Goal: Task Accomplishment & Management: Use online tool/utility

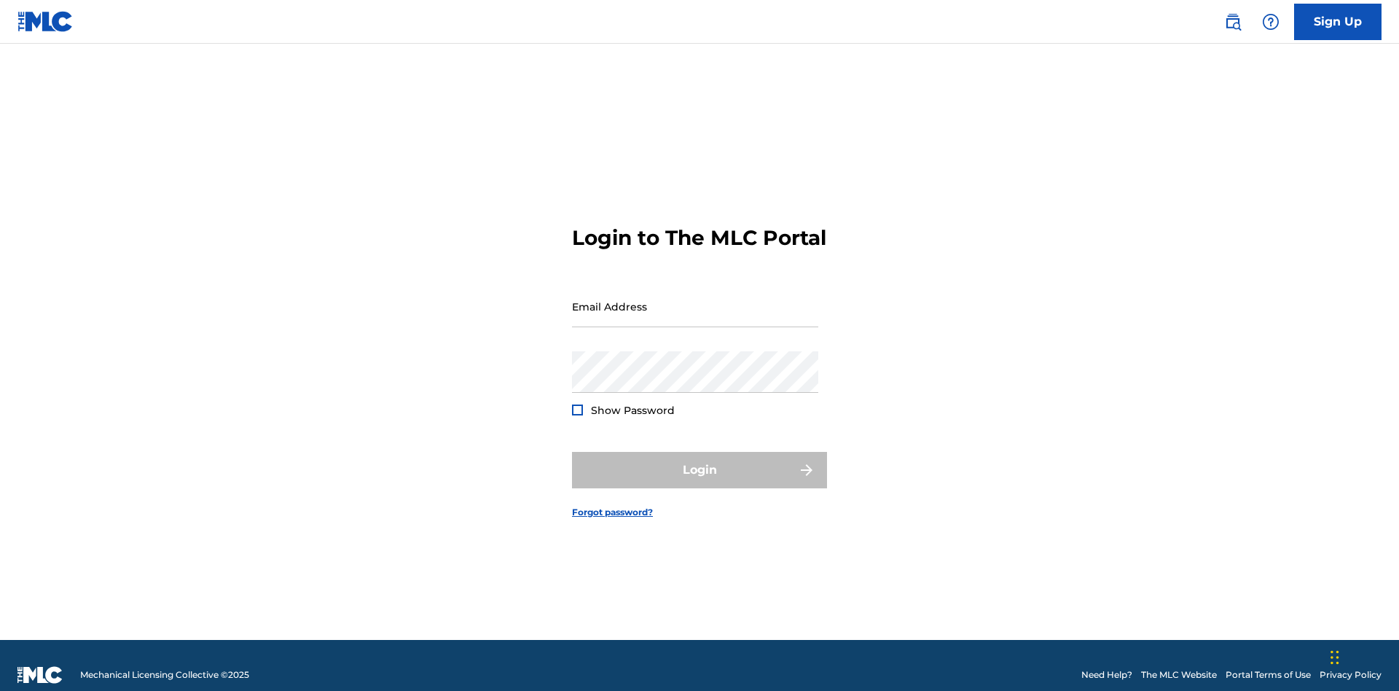
scroll to position [19, 0]
click at [695, 300] on input "Email Address" at bounding box center [695, 307] width 246 height 42
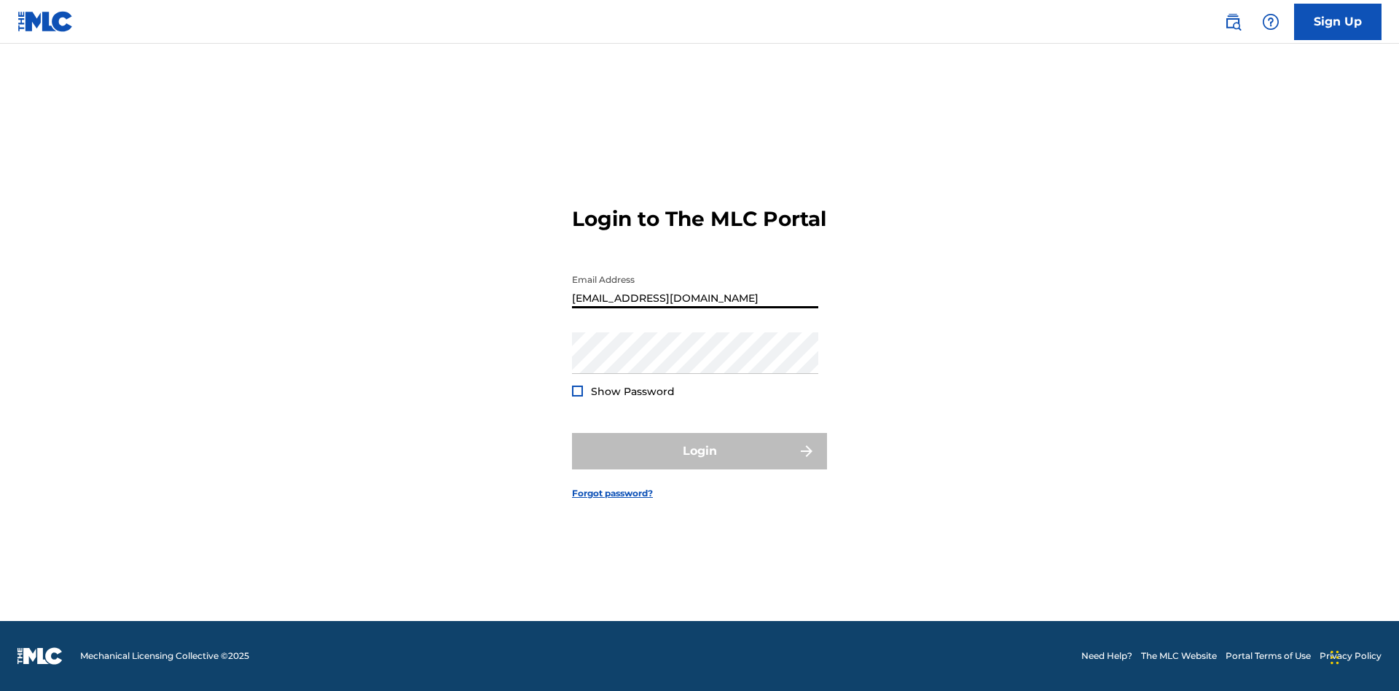
type input "Duke.McTesterson@gmail.com"
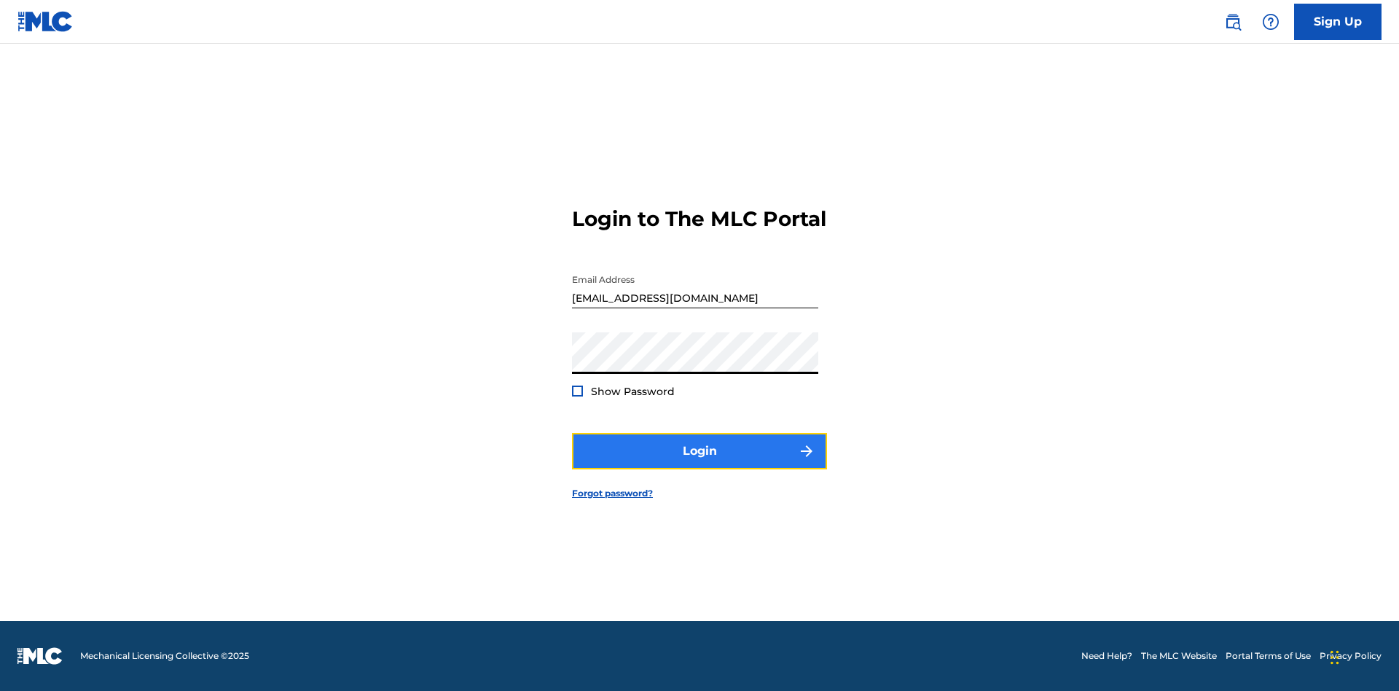
click at [700, 463] on button "Login" at bounding box center [699, 451] width 255 height 36
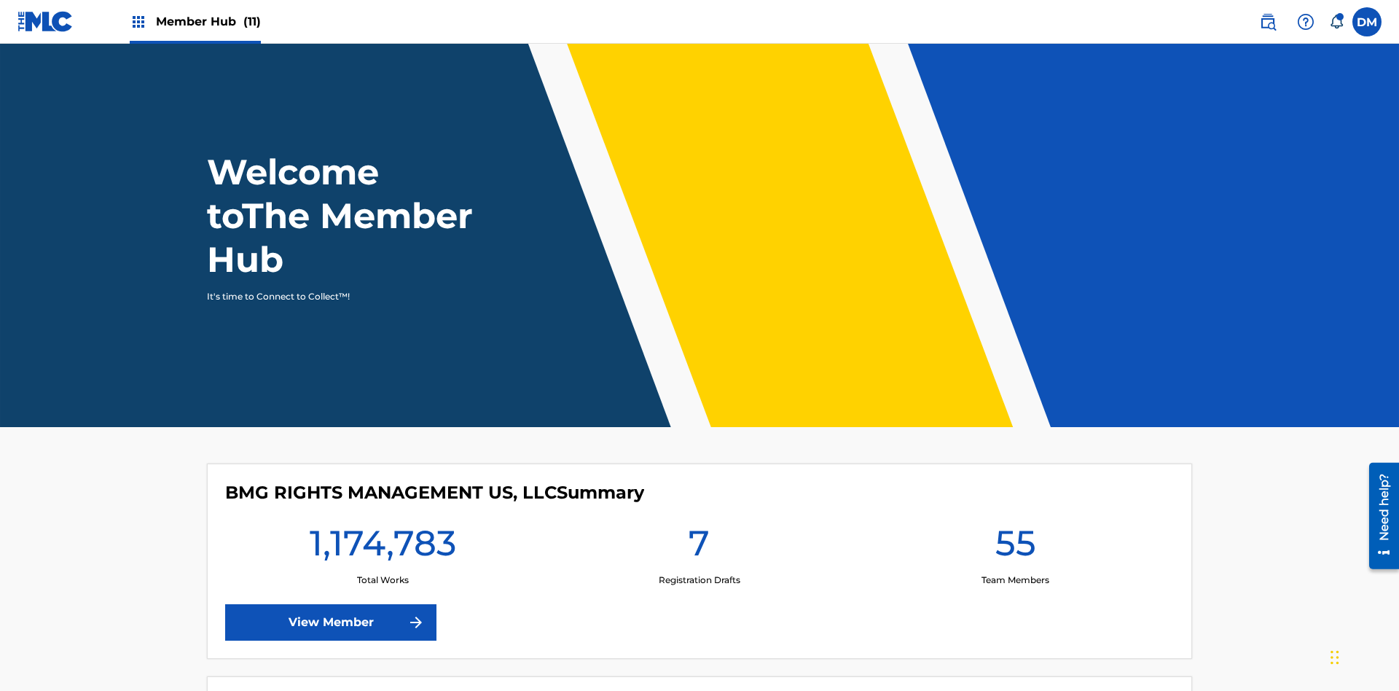
scroll to position [63, 0]
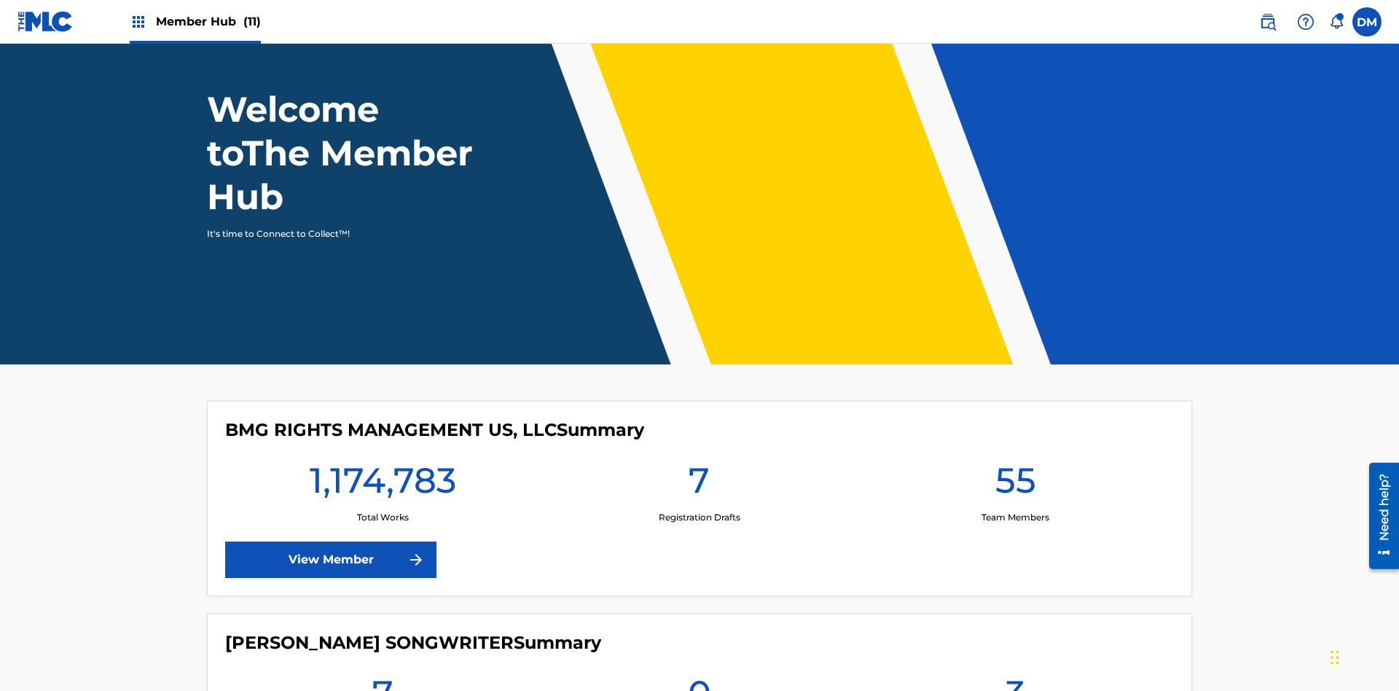
click at [195, 21] on span "Member Hub (11)" at bounding box center [208, 21] width 105 height 17
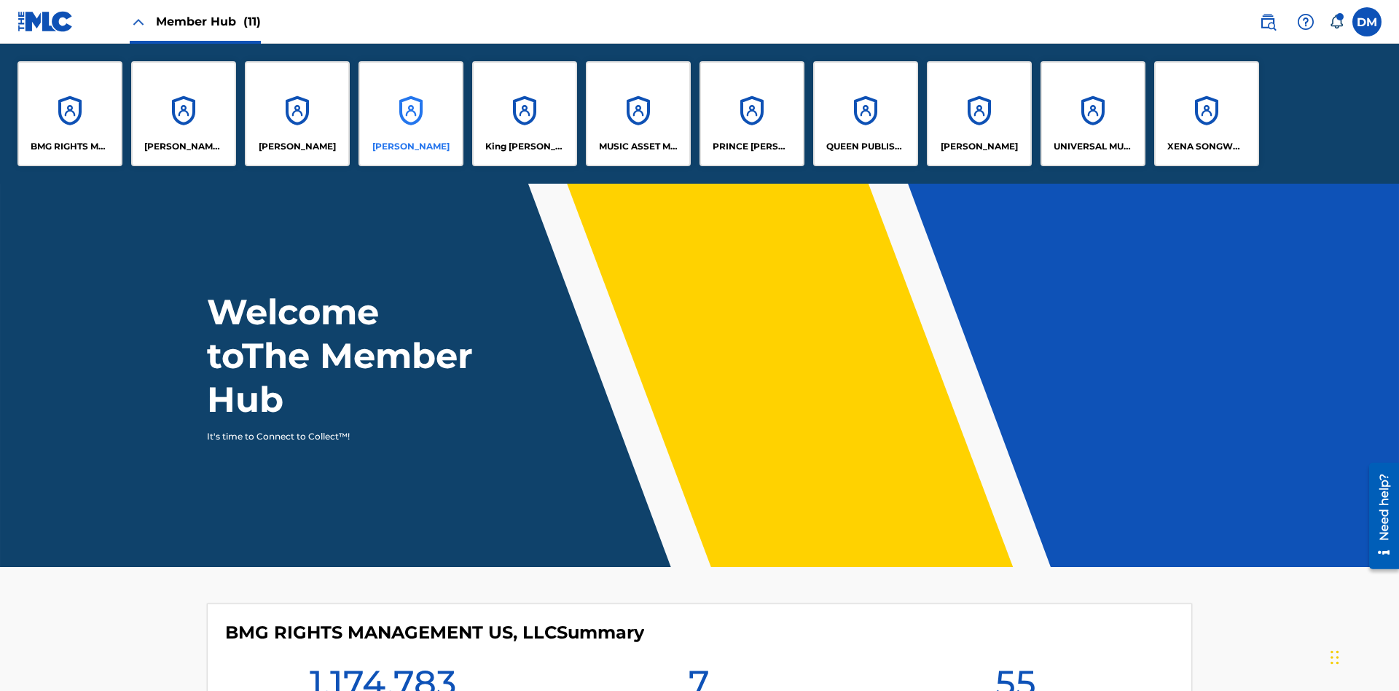
click at [411, 146] on p "EYAMA MCSINGER" at bounding box center [410, 146] width 77 height 13
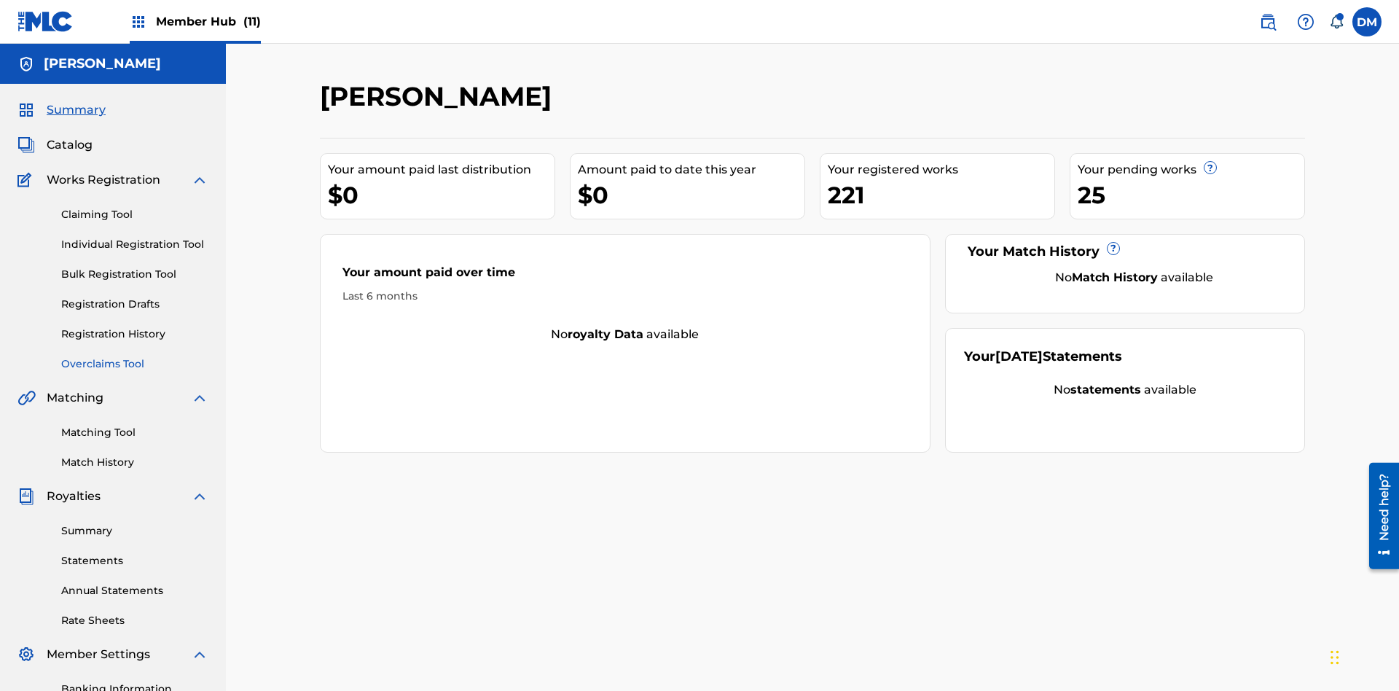
click at [135, 356] on link "Overclaims Tool" at bounding box center [134, 363] width 147 height 15
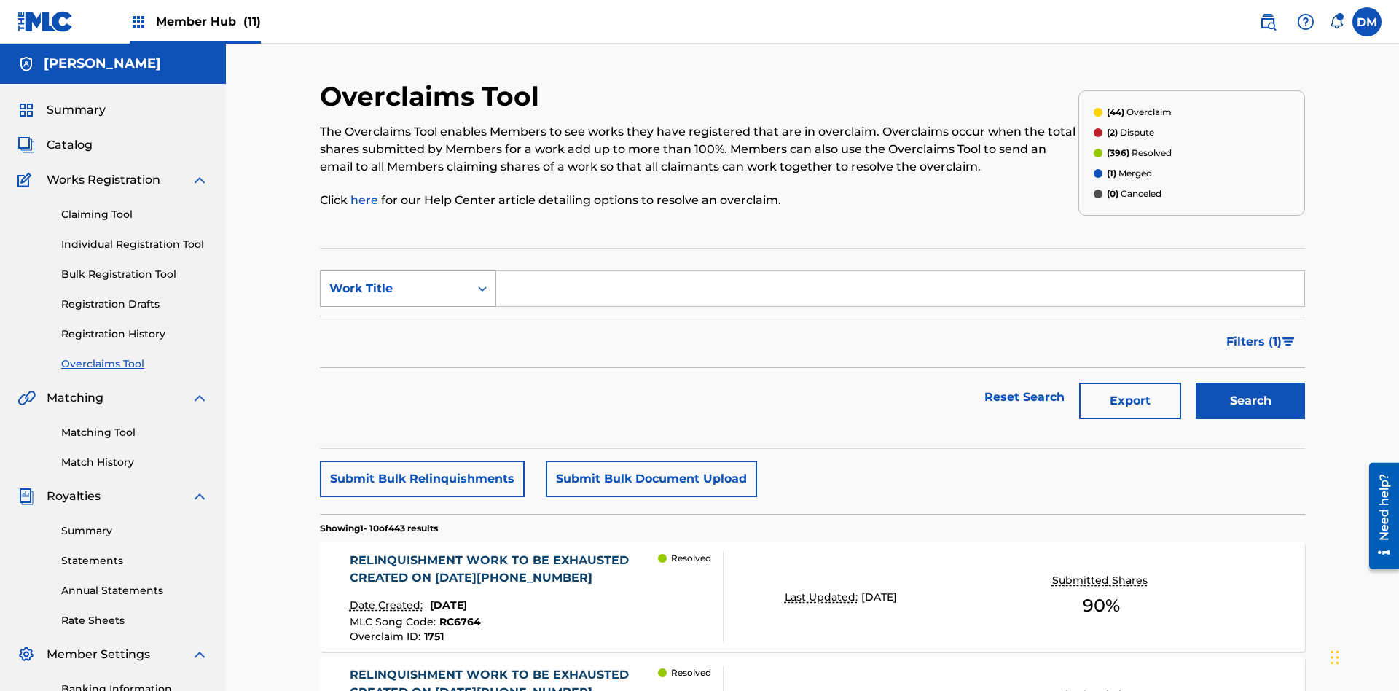
click at [395, 280] on div "Work Title" at bounding box center [394, 288] width 131 height 17
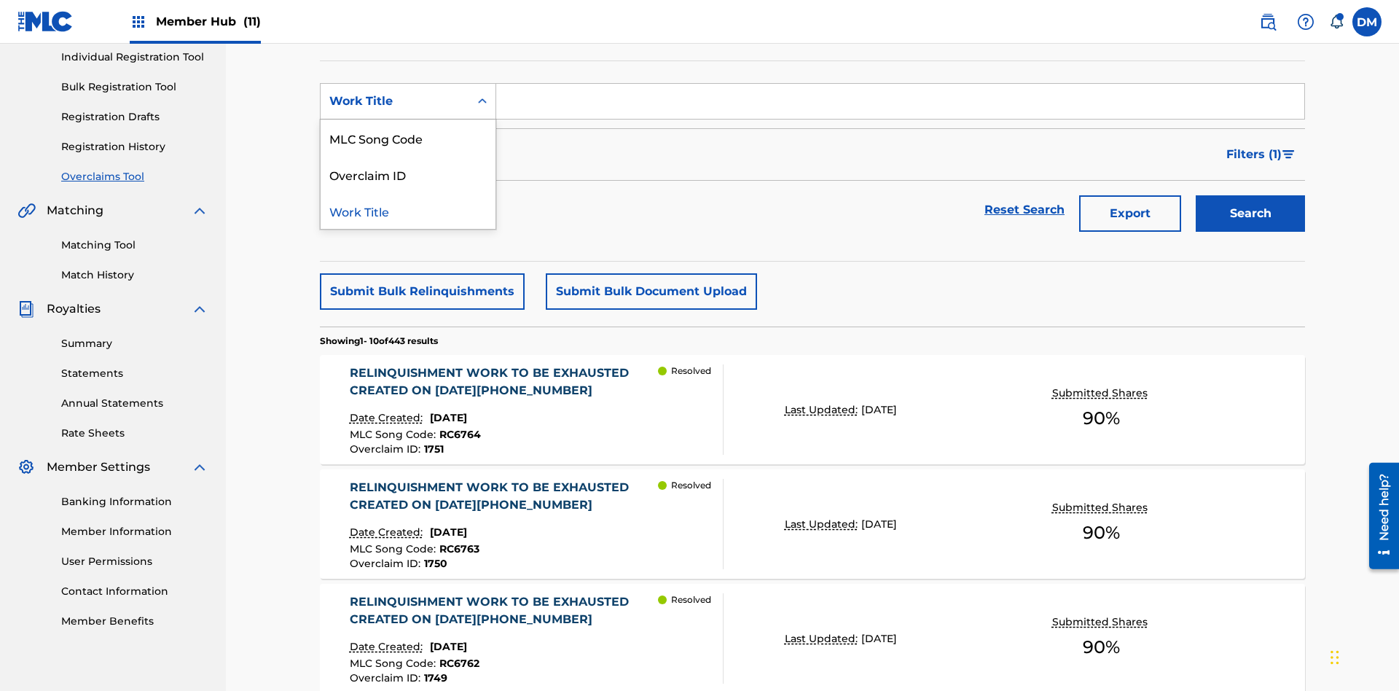
click at [408, 174] on div "Overclaim ID" at bounding box center [408, 174] width 175 height 36
click at [900, 105] on input "Search Form" at bounding box center [900, 101] width 808 height 35
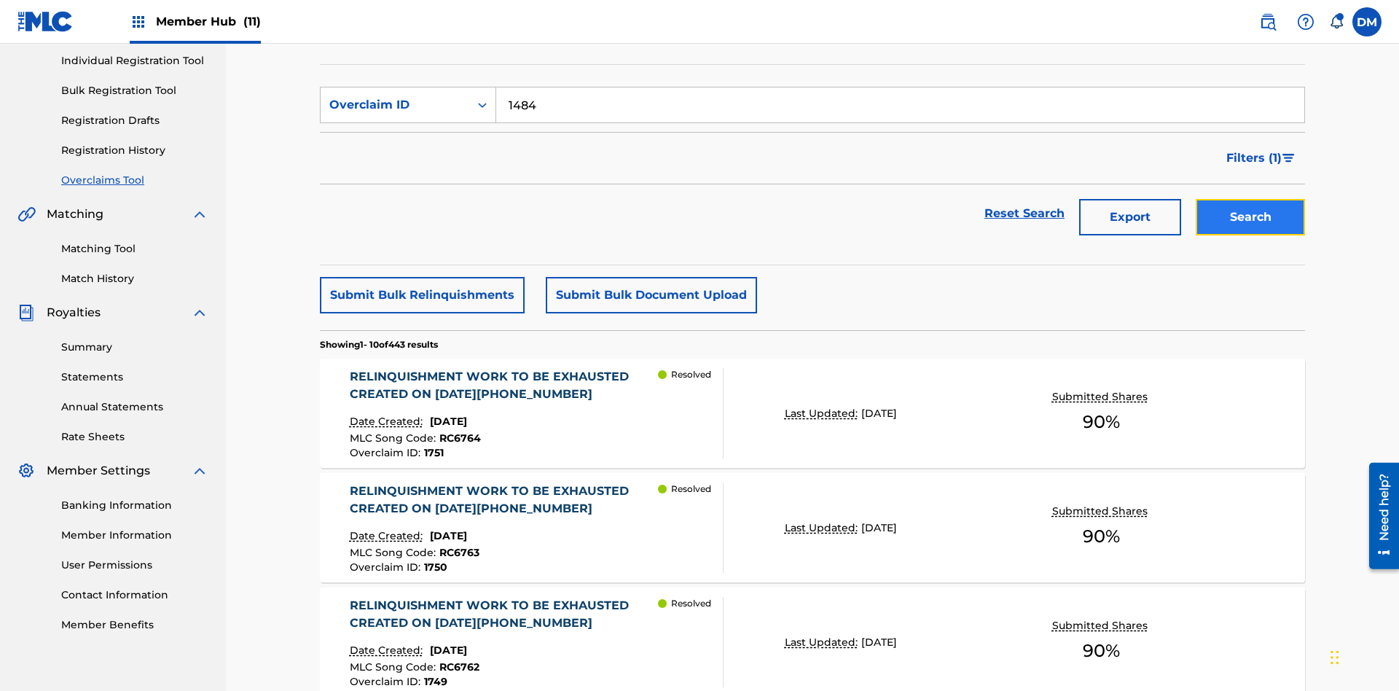
click at [1251, 199] on button "Search" at bounding box center [1250, 217] width 109 height 36
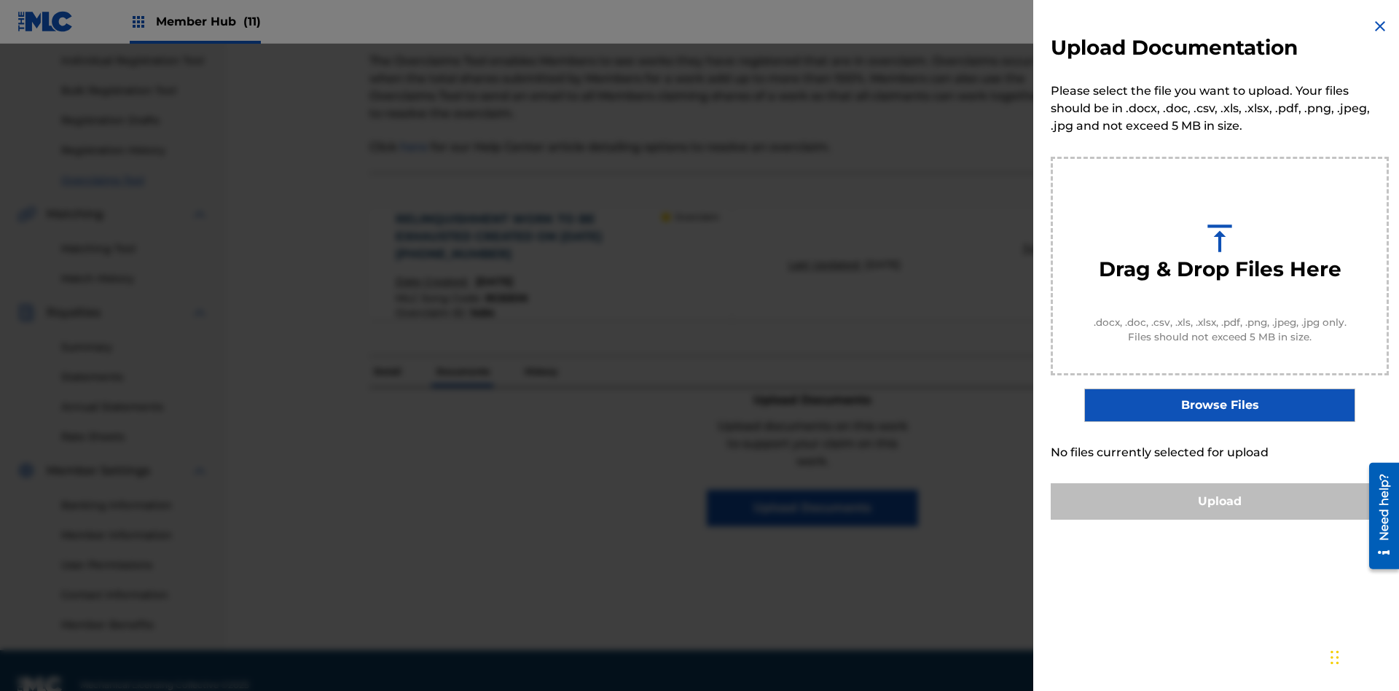
scroll to position [160, 0]
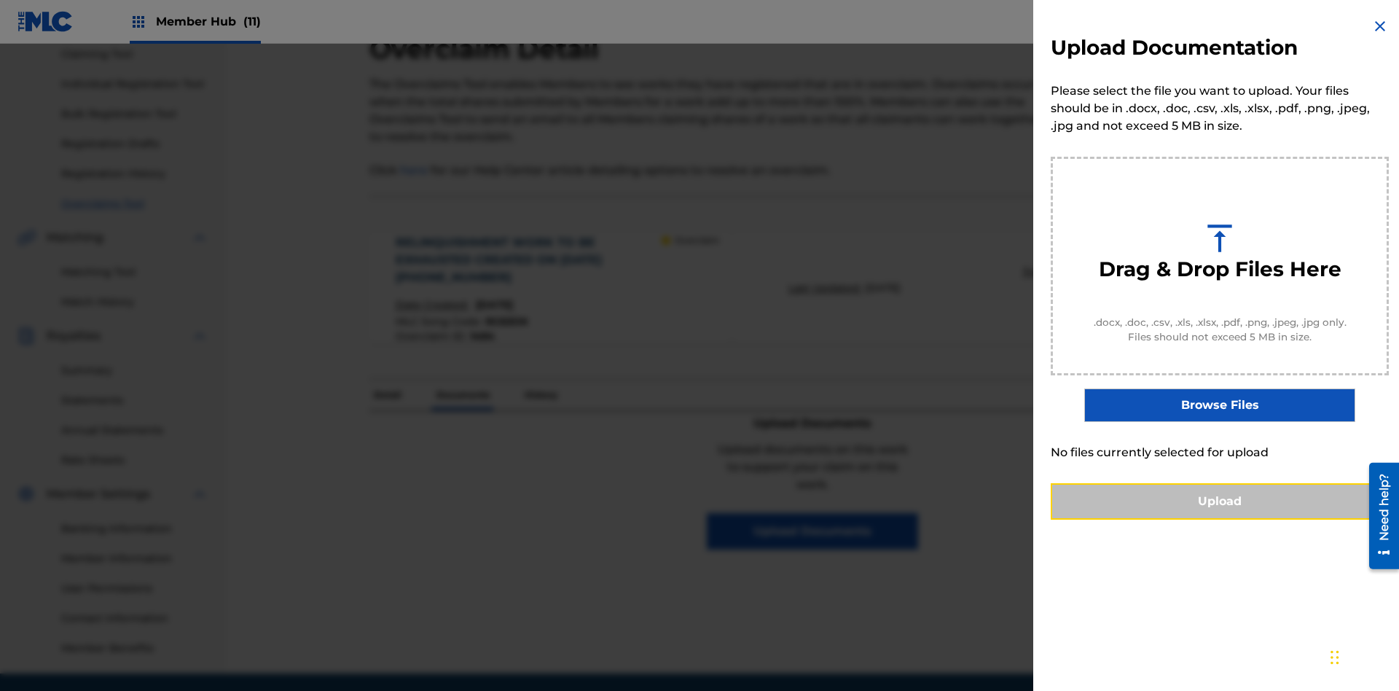
click at [1220, 520] on button "Upload" at bounding box center [1220, 501] width 338 height 36
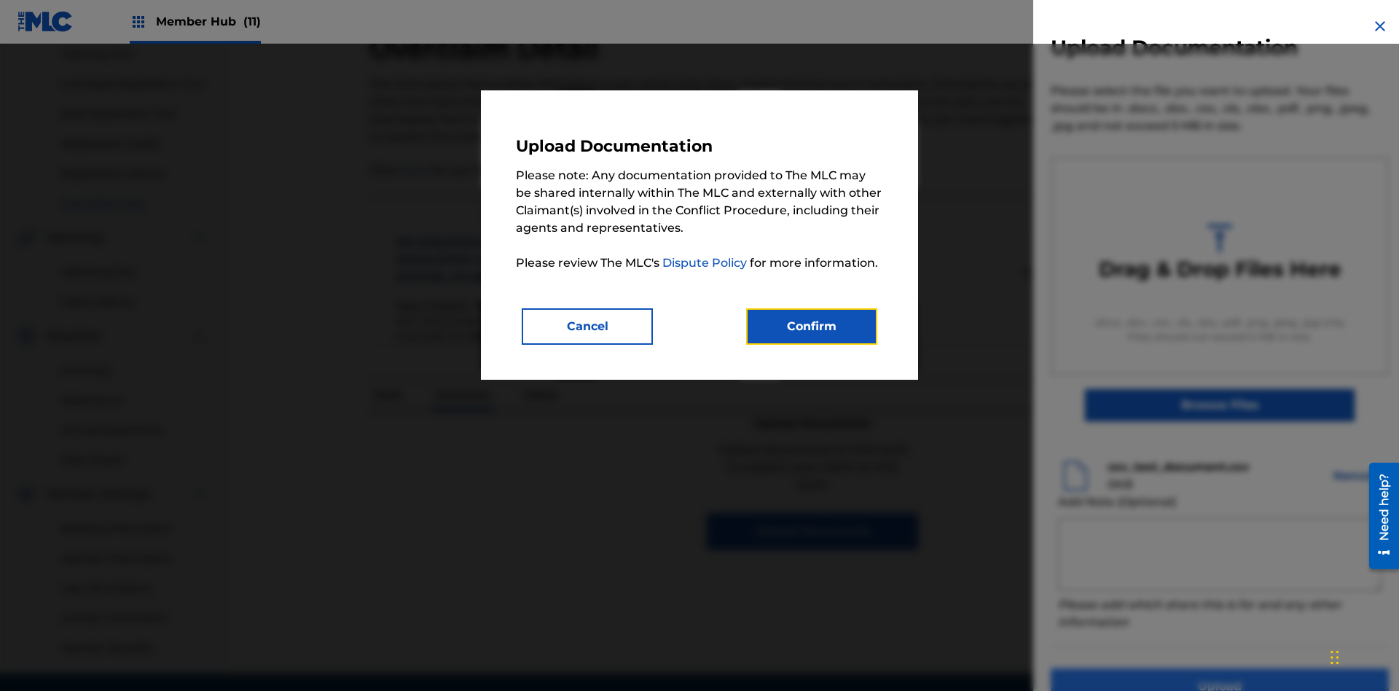
click at [812, 326] on button "Confirm" at bounding box center [811, 326] width 131 height 36
click at [1133, 668] on button "Upload" at bounding box center [1220, 686] width 338 height 36
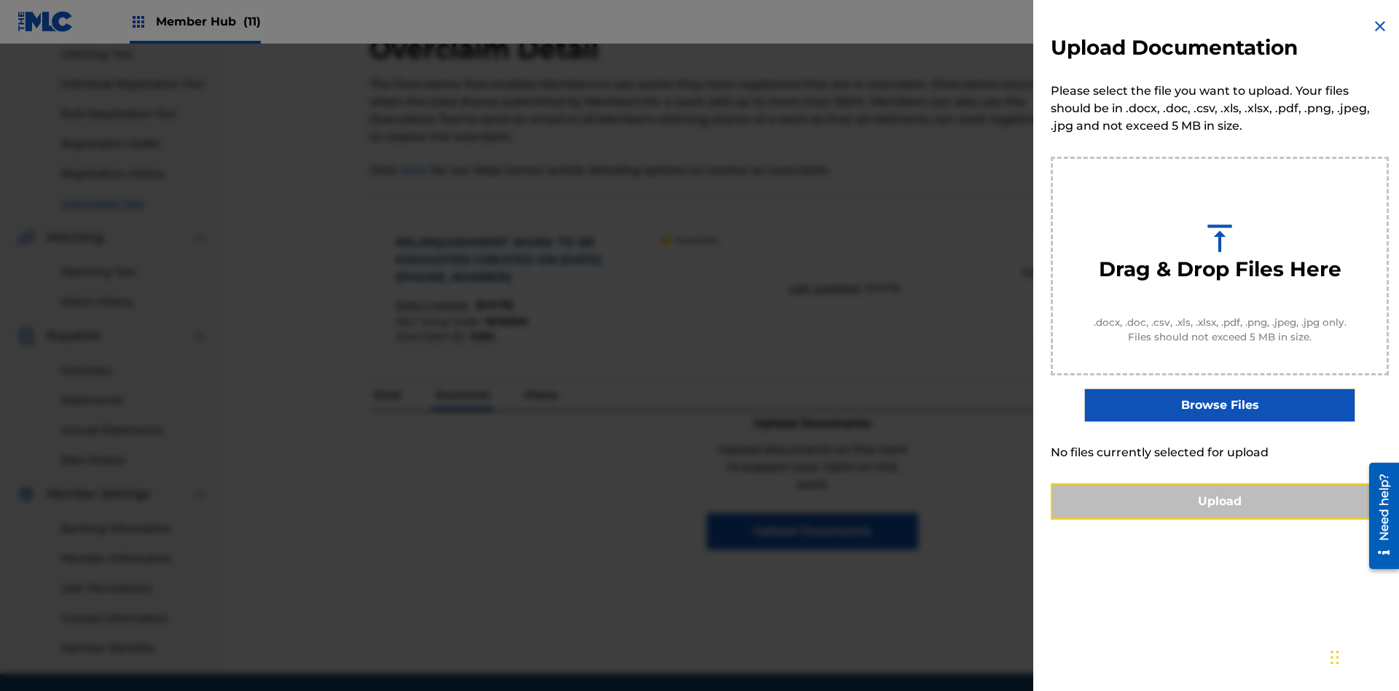
click at [1220, 520] on button "Upload" at bounding box center [1220, 501] width 338 height 36
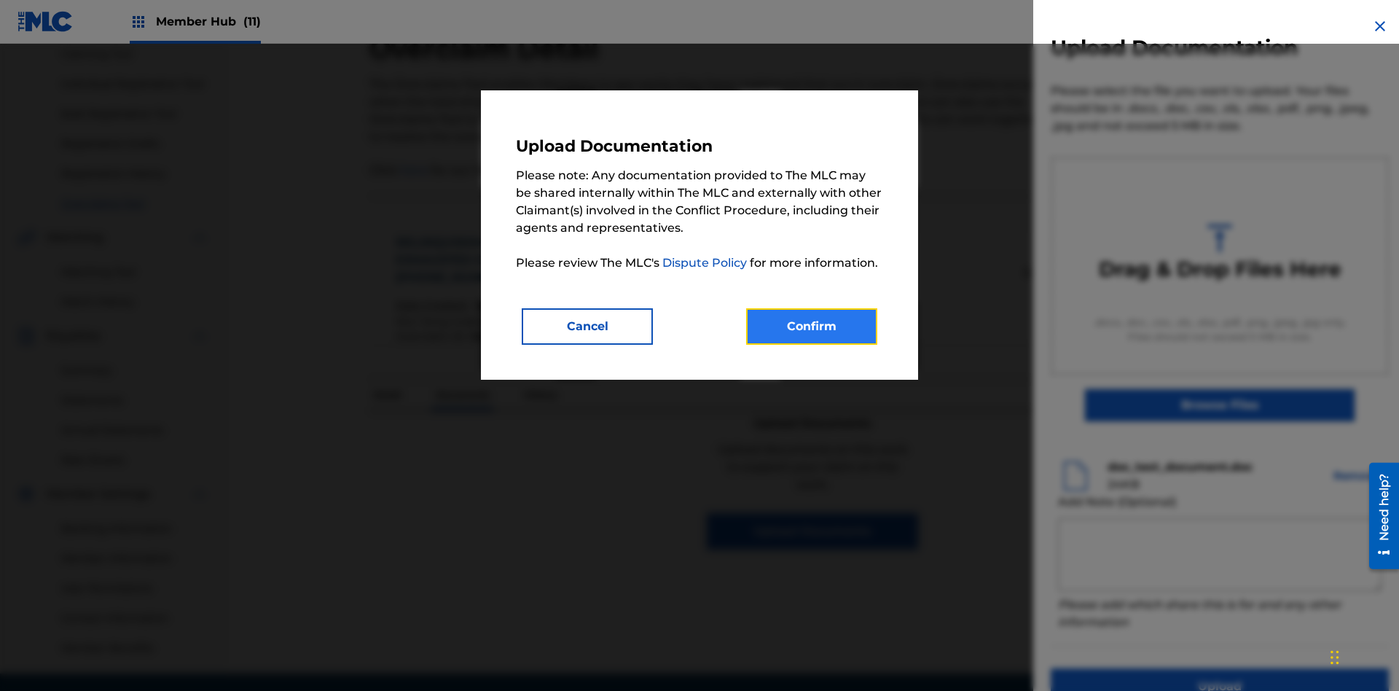
click at [812, 326] on button "Confirm" at bounding box center [811, 326] width 131 height 36
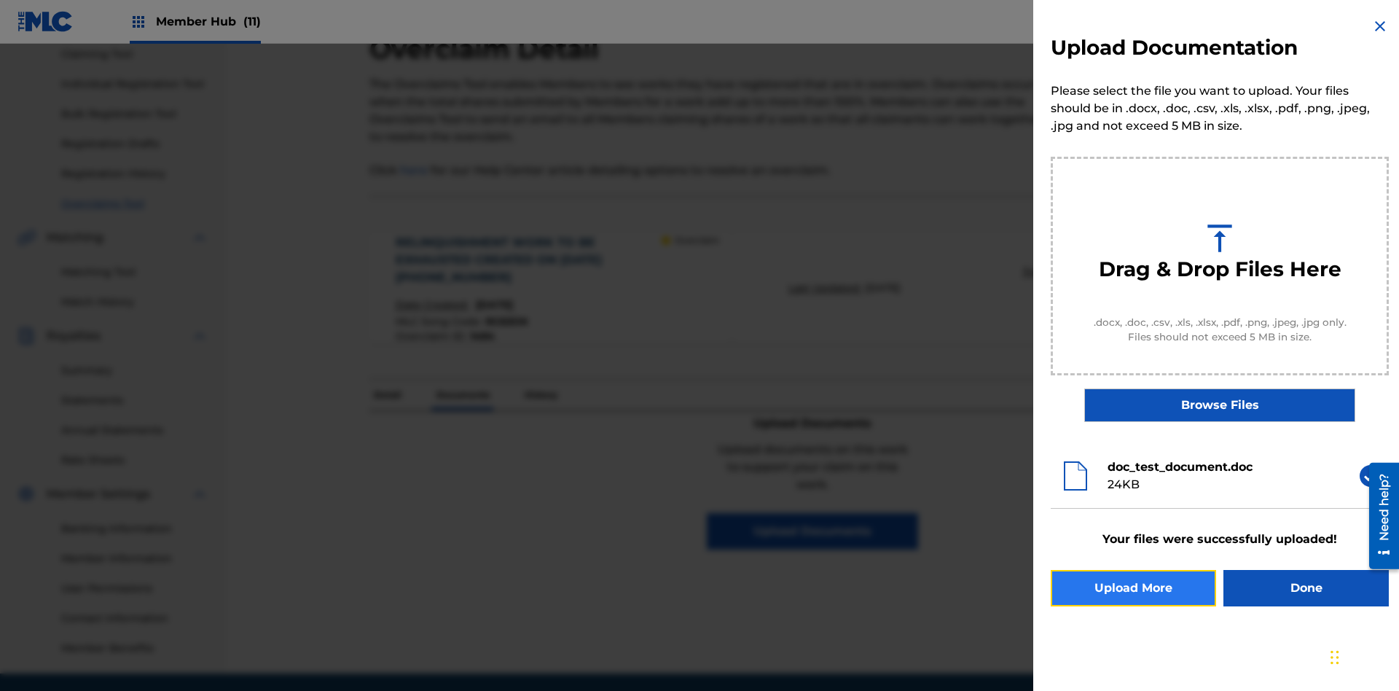
click at [1133, 588] on button "Upload More" at bounding box center [1133, 588] width 165 height 36
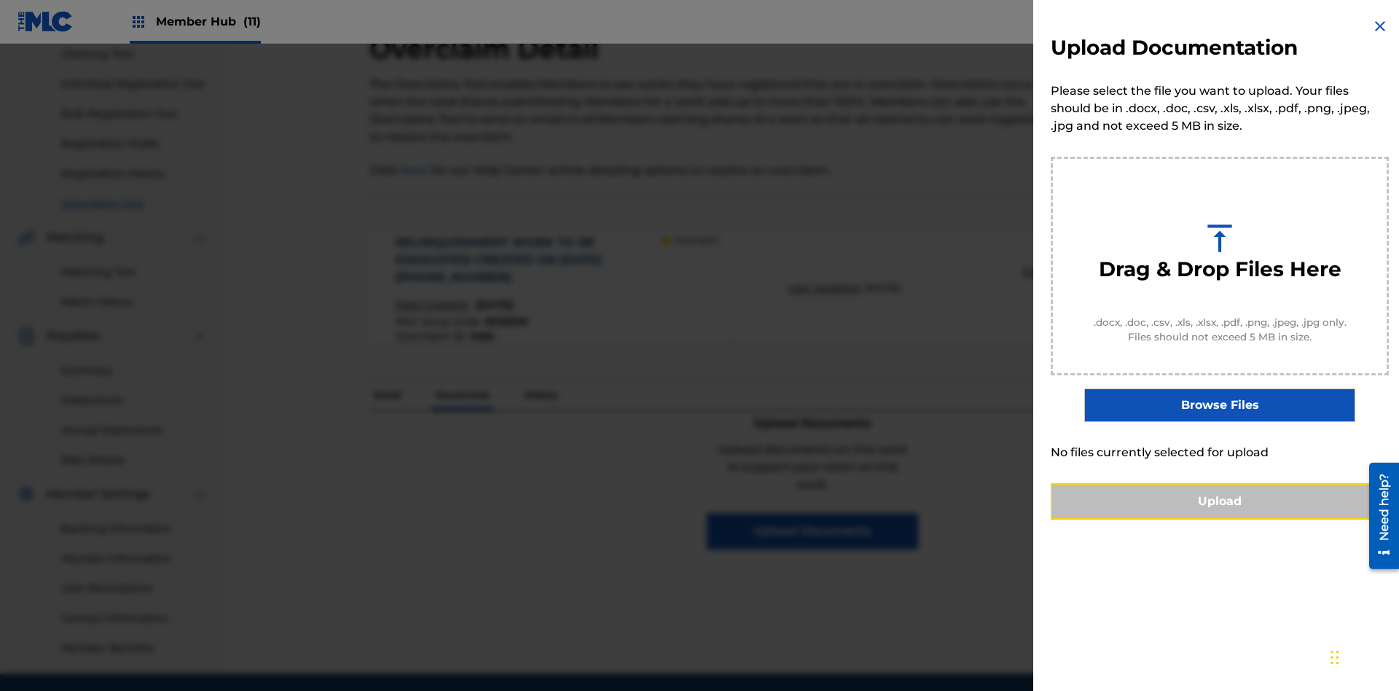
click at [1220, 520] on button "Upload" at bounding box center [1220, 501] width 338 height 36
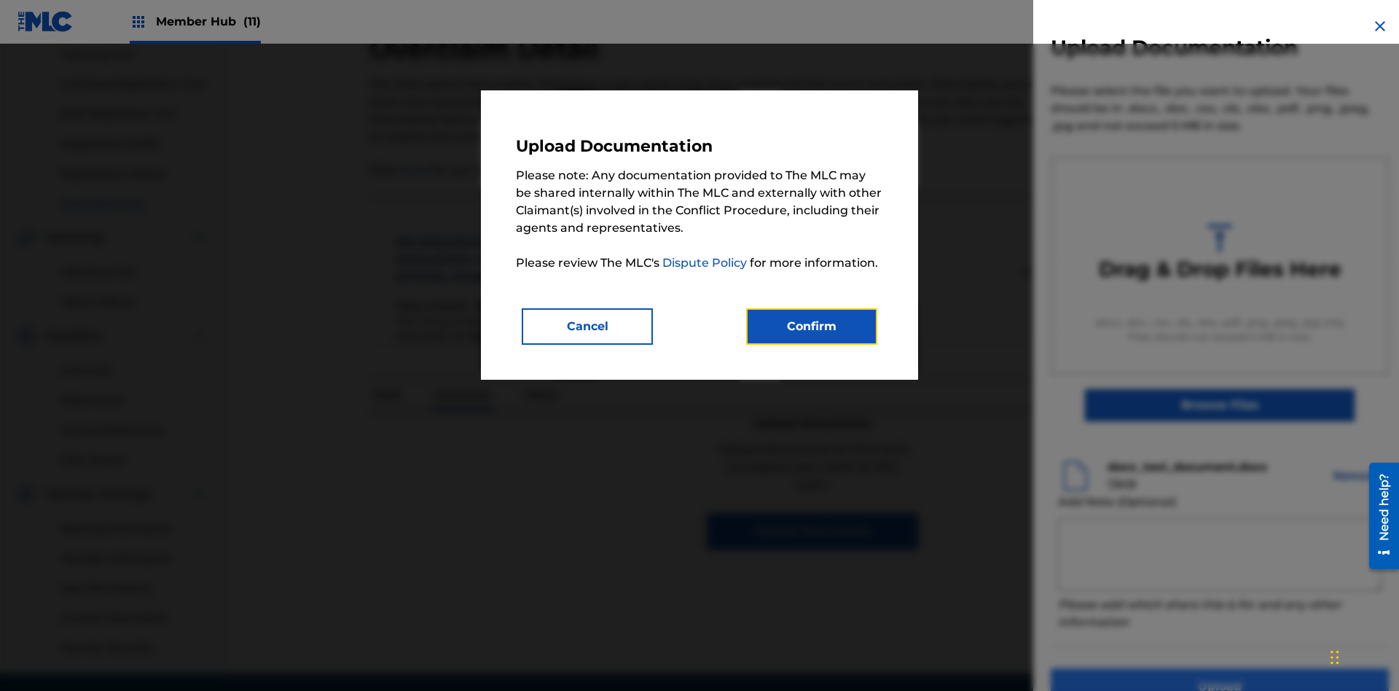
click at [812, 326] on button "Confirm" at bounding box center [811, 326] width 131 height 36
click at [1133, 668] on button "Upload" at bounding box center [1220, 686] width 338 height 36
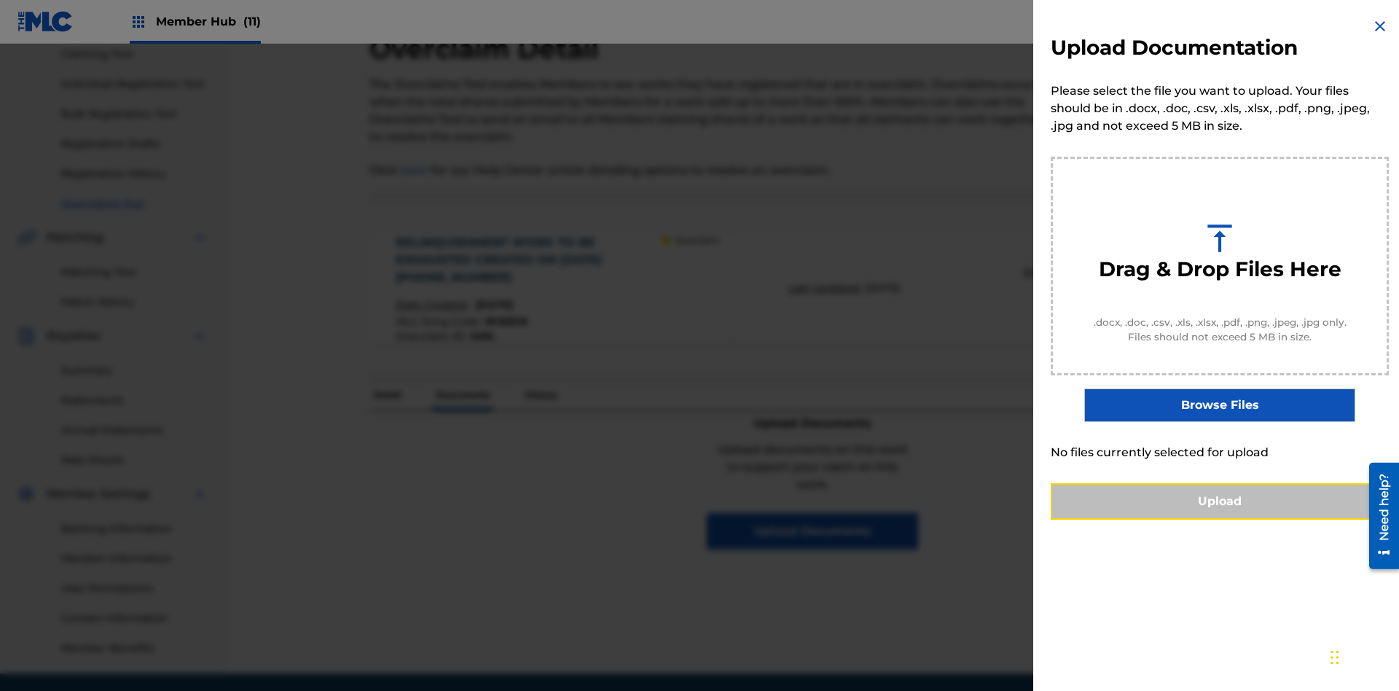
click at [1220, 520] on button "Upload" at bounding box center [1220, 501] width 338 height 36
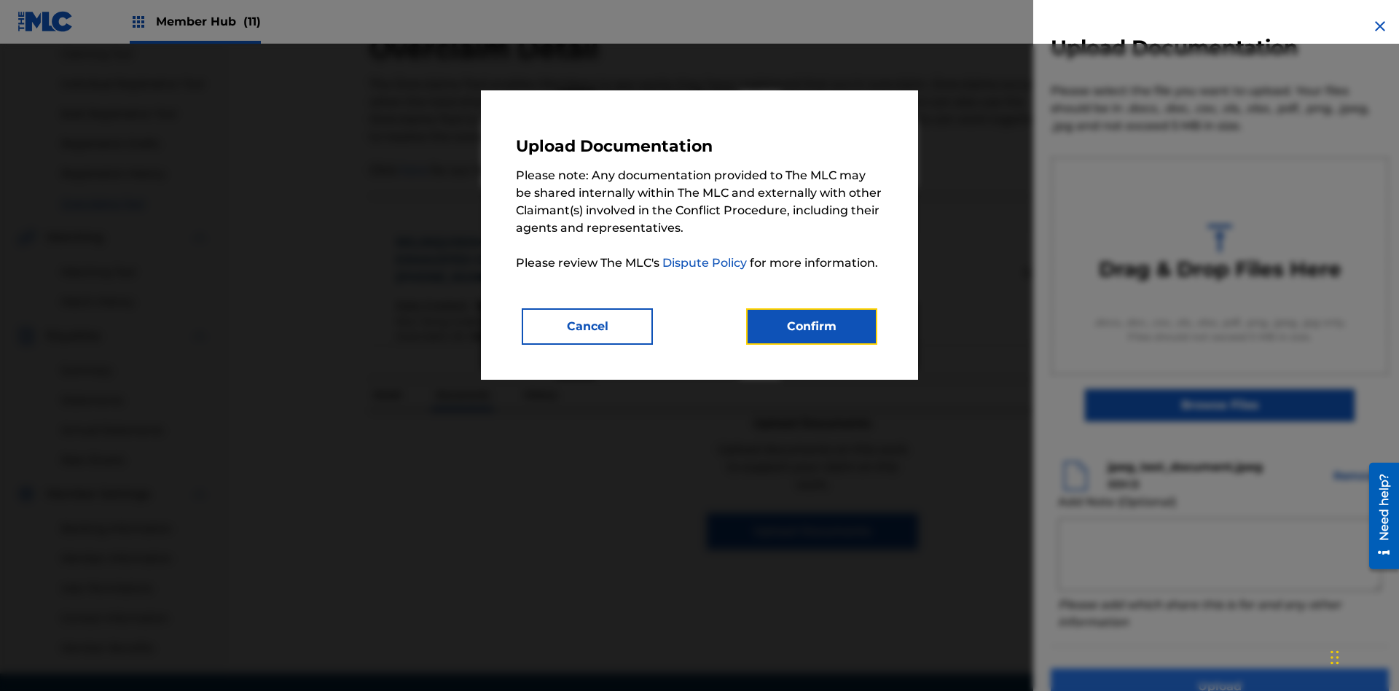
click at [812, 326] on button "Confirm" at bounding box center [811, 326] width 131 height 36
click at [1133, 668] on button "Upload" at bounding box center [1220, 686] width 338 height 36
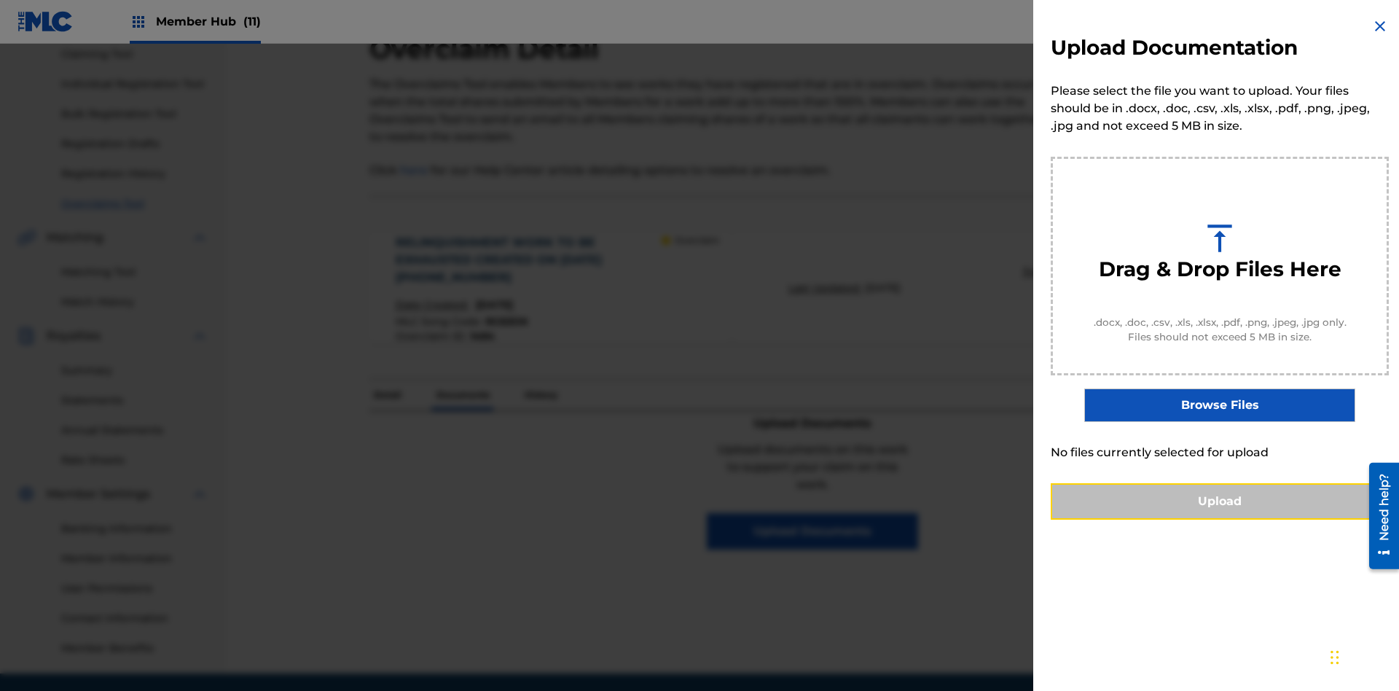
click at [1220, 520] on button "Upload" at bounding box center [1220, 501] width 338 height 36
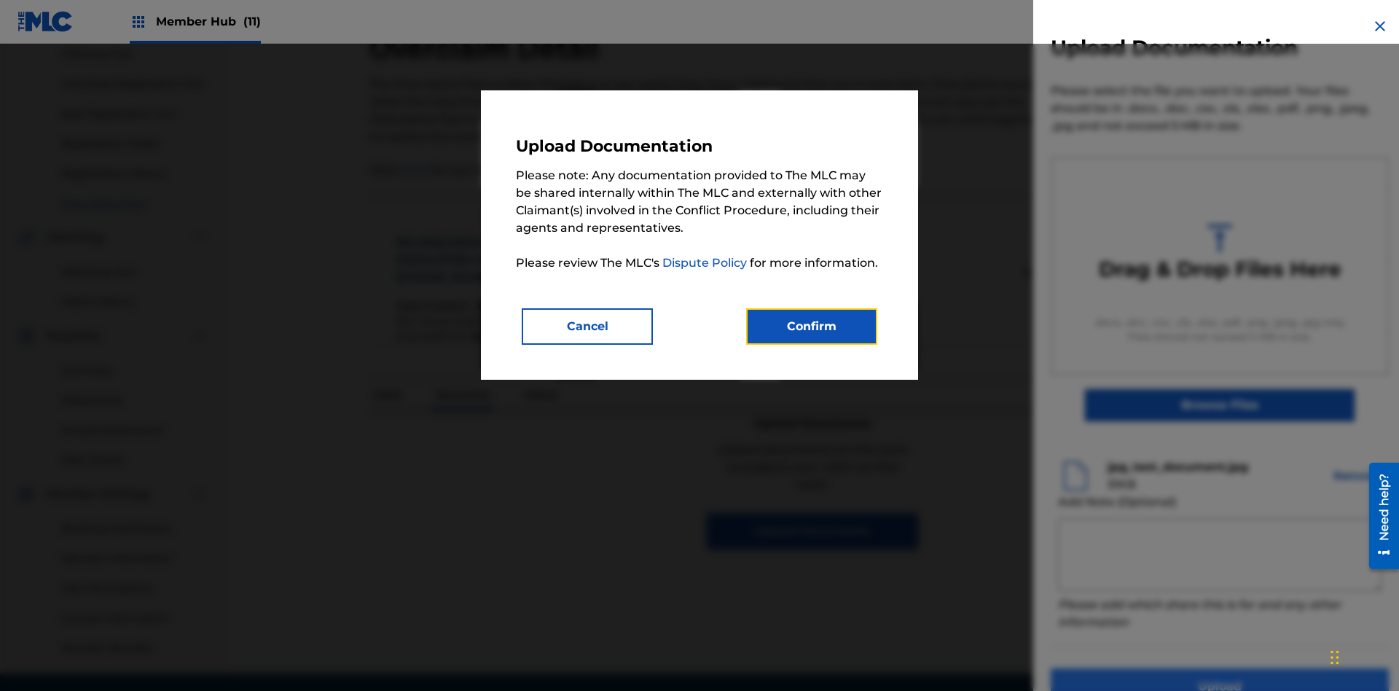
click at [812, 326] on button "Confirm" at bounding box center [811, 326] width 131 height 36
click at [1133, 668] on button "Upload" at bounding box center [1220, 686] width 338 height 36
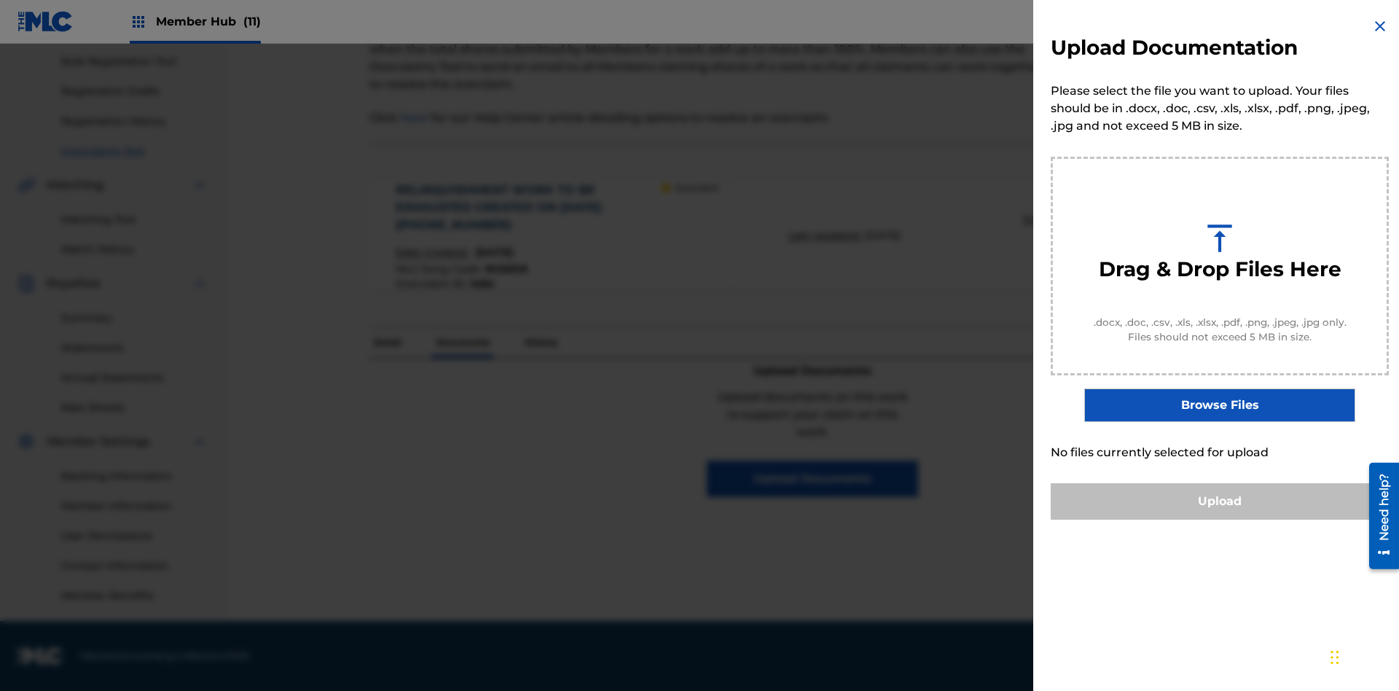
scroll to position [0, 0]
click at [1220, 520] on button "Upload" at bounding box center [1220, 501] width 338 height 36
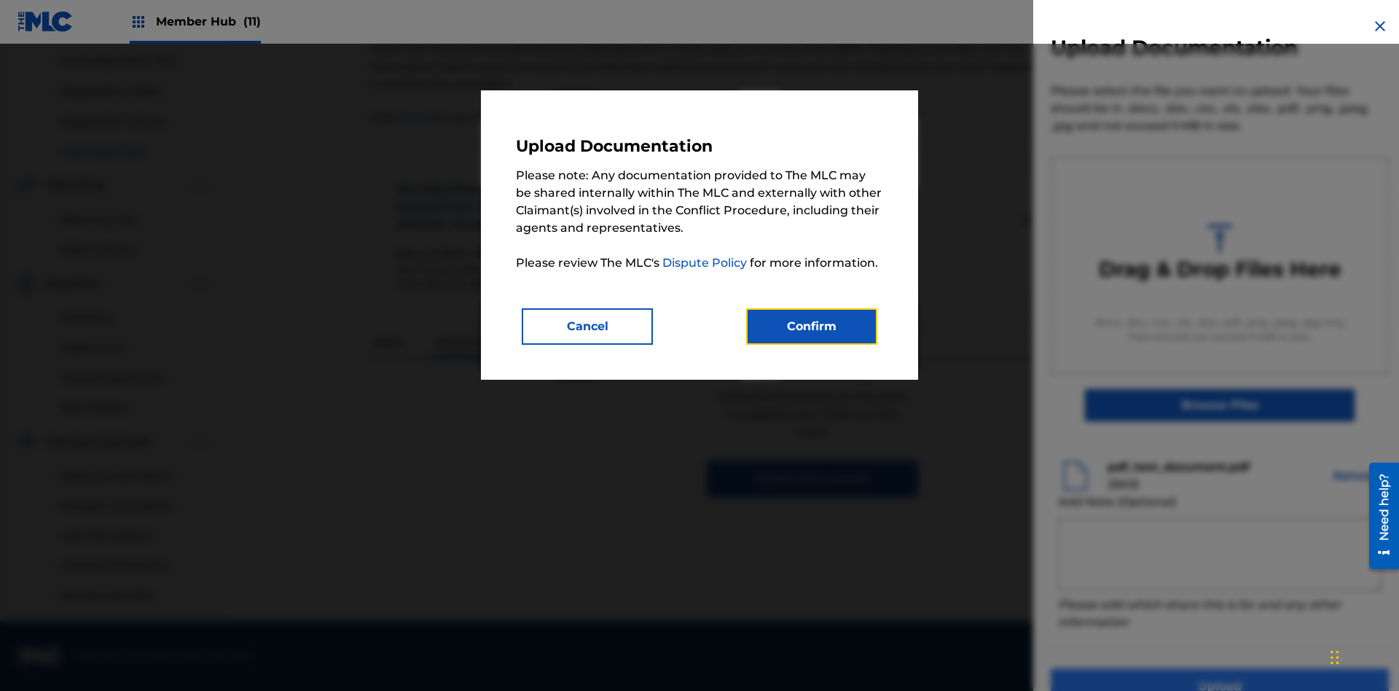
click at [812, 326] on button "Confirm" at bounding box center [811, 326] width 131 height 36
click at [1133, 668] on button "Upload" at bounding box center [1220, 686] width 338 height 36
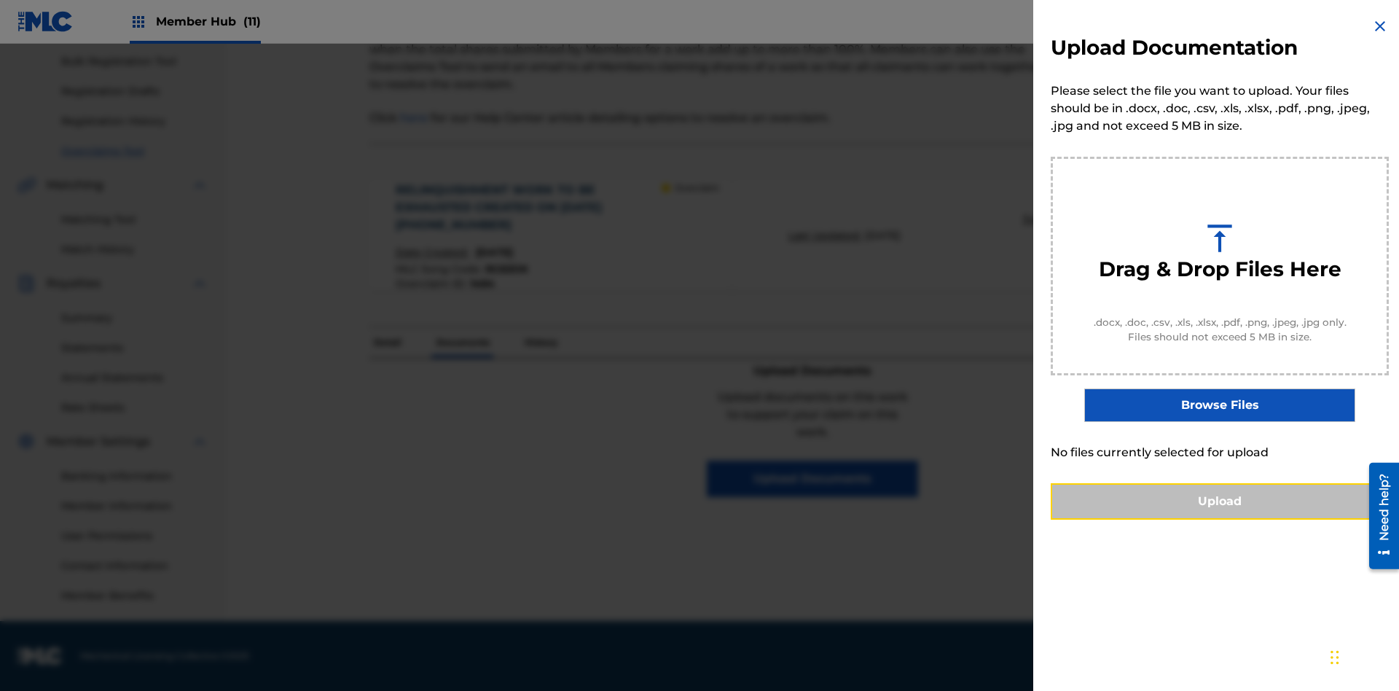
click at [1220, 520] on button "Upload" at bounding box center [1220, 501] width 338 height 36
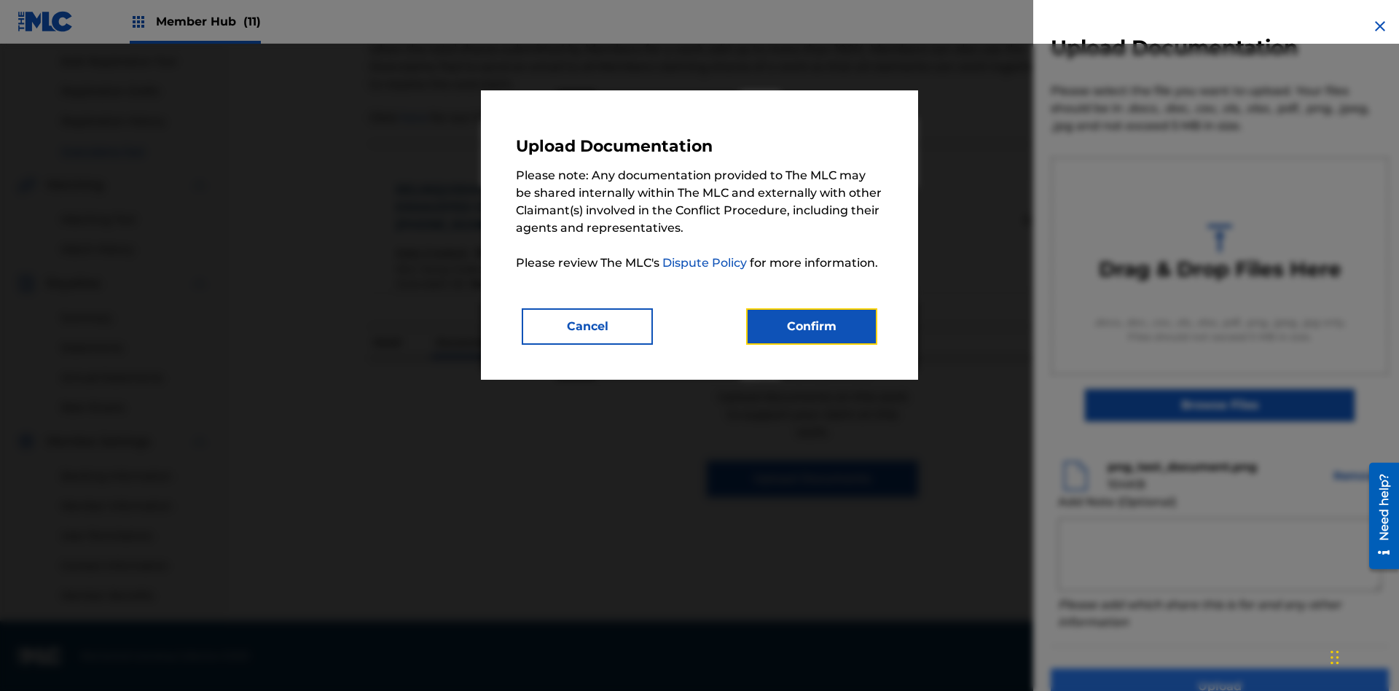
click at [812, 326] on button "Confirm" at bounding box center [811, 326] width 131 height 36
click at [1133, 668] on button "Upload" at bounding box center [1220, 686] width 338 height 36
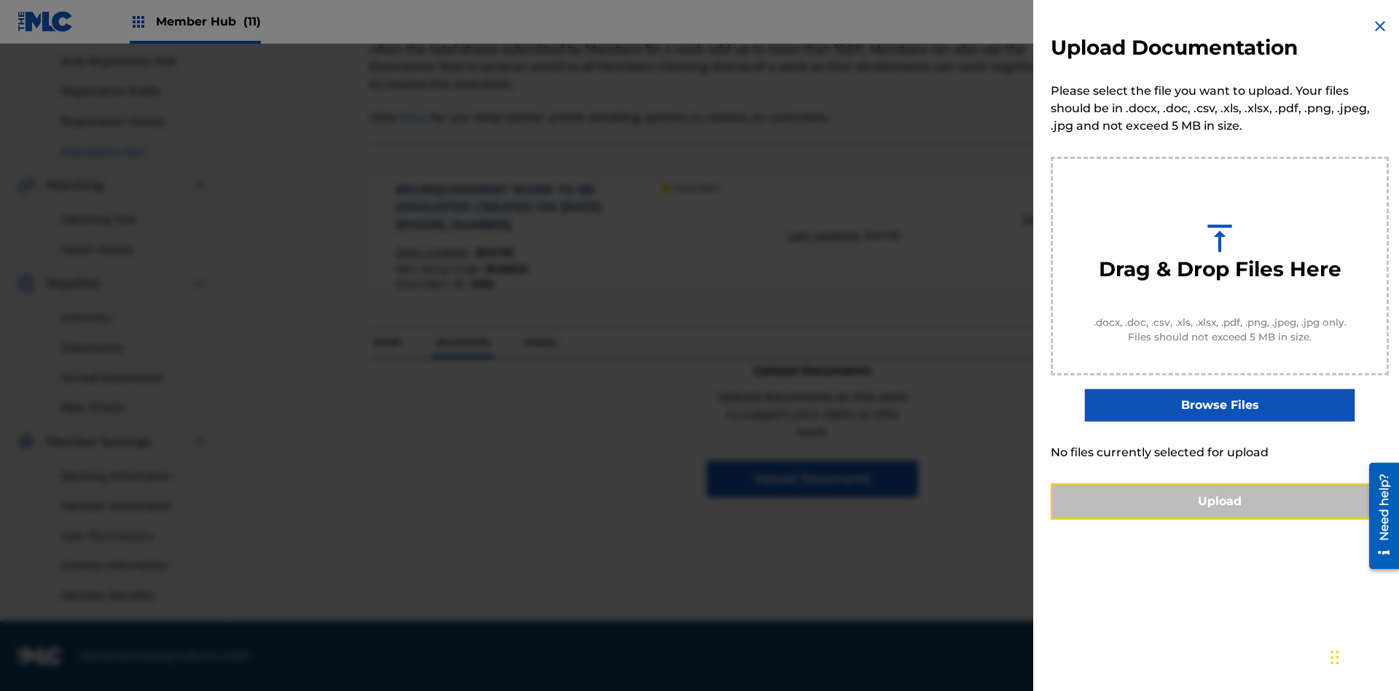
click at [1220, 520] on button "Upload" at bounding box center [1220, 501] width 338 height 36
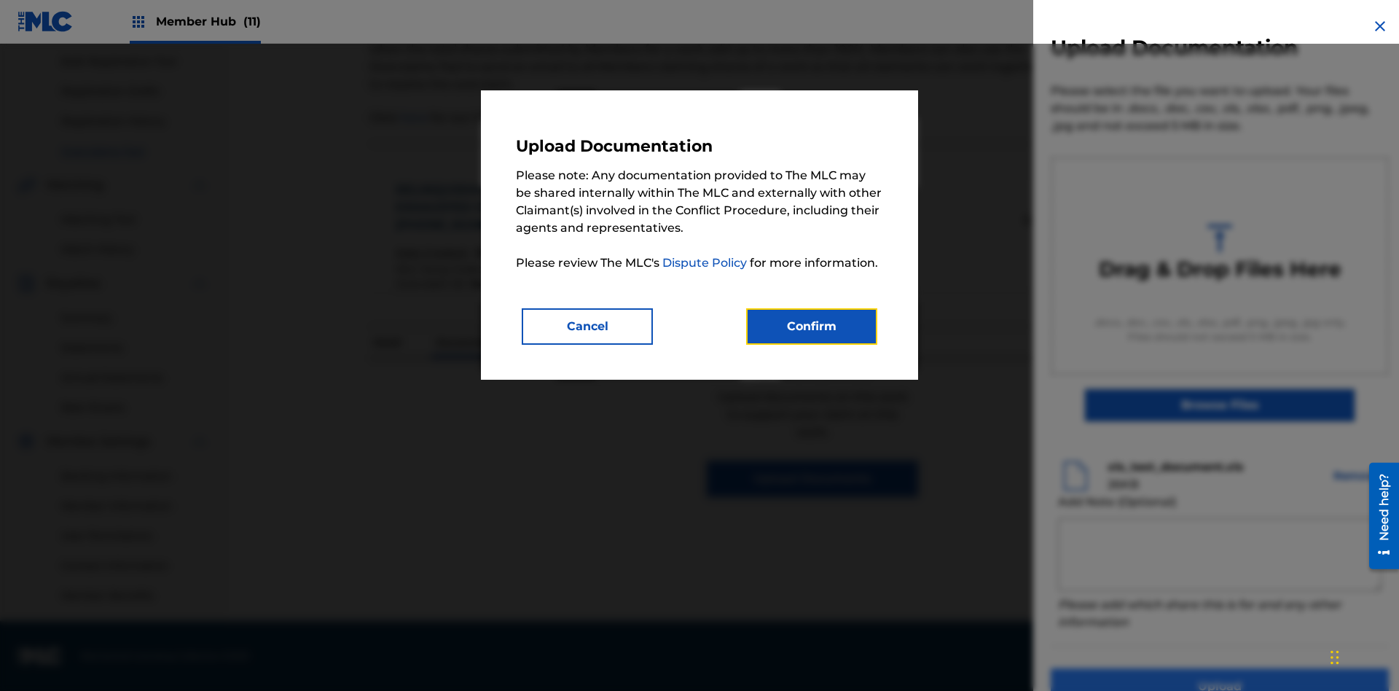
click at [812, 326] on button "Confirm" at bounding box center [811, 326] width 131 height 36
click at [1133, 668] on button "Upload" at bounding box center [1220, 686] width 338 height 36
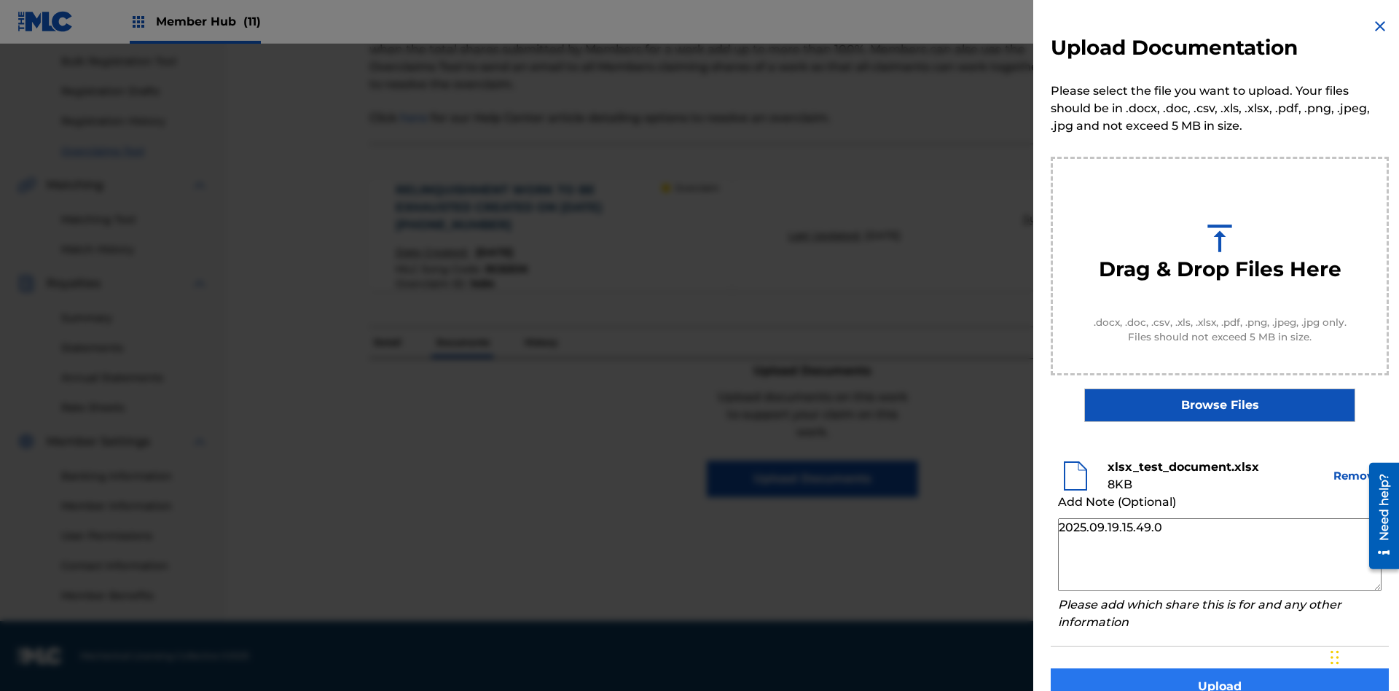
type textarea "2025.09.19.15.49.00"
click at [1220, 668] on button "Upload" at bounding box center [1220, 686] width 338 height 36
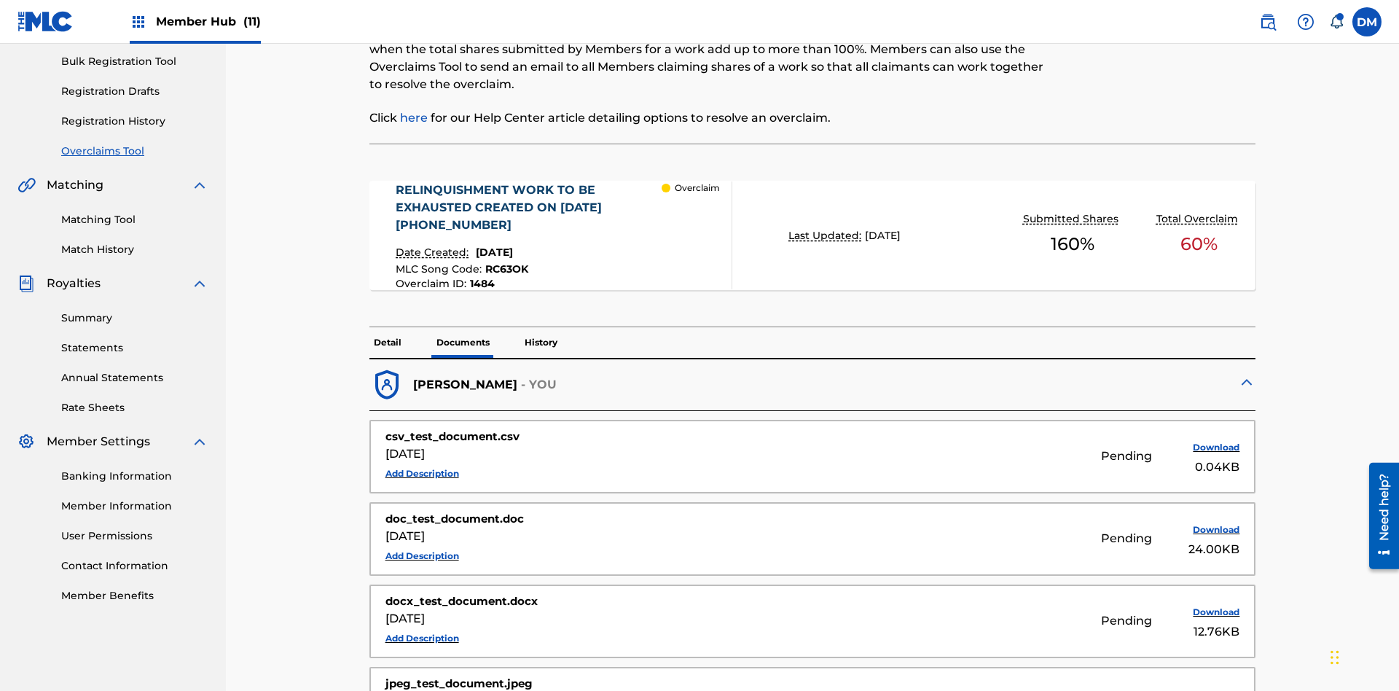
click at [462, 327] on p "Documents" at bounding box center [463, 342] width 62 height 31
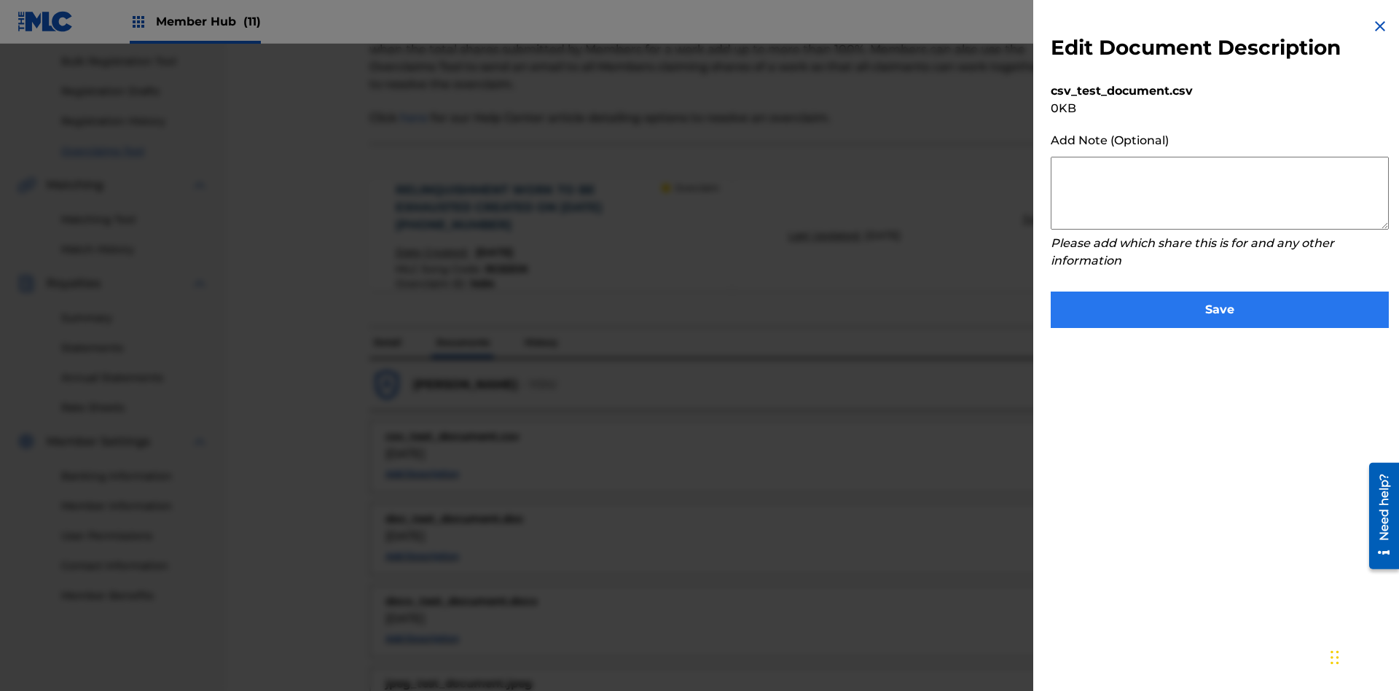
click at [1220, 193] on textarea at bounding box center [1220, 193] width 338 height 73
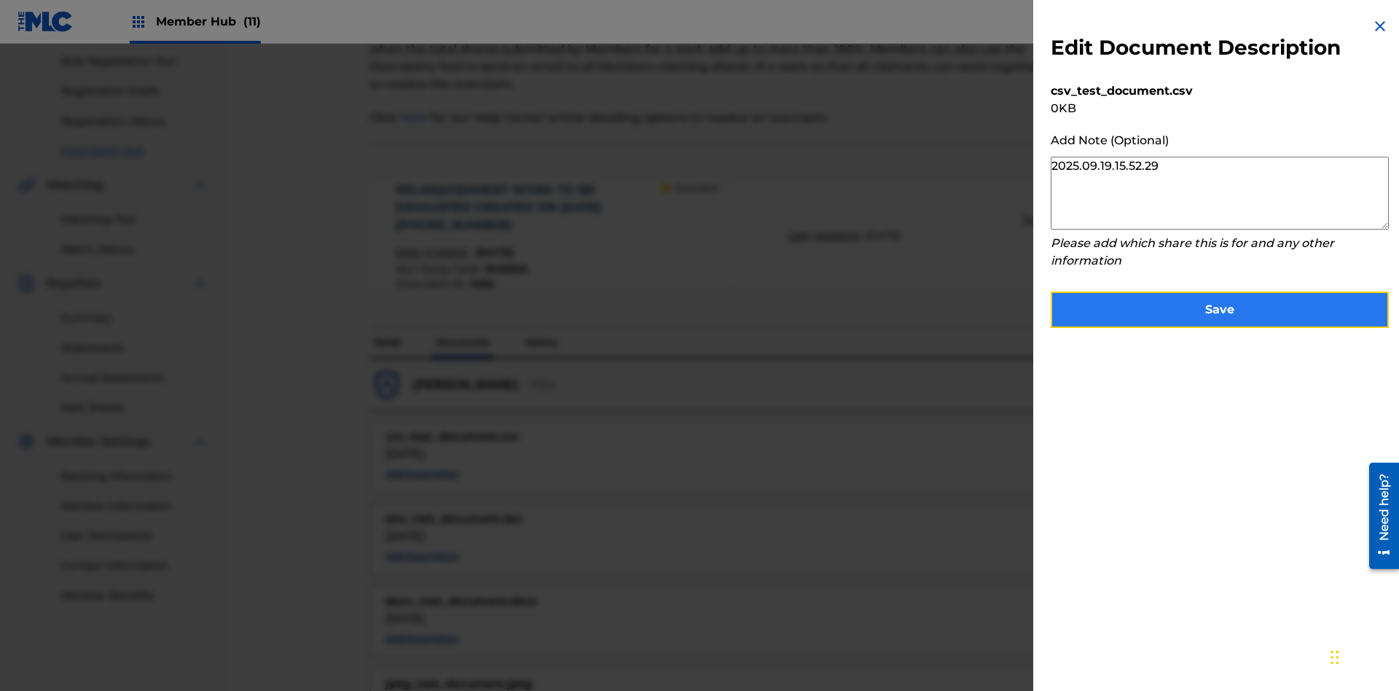
click at [1220, 306] on button "Save" at bounding box center [1220, 310] width 338 height 36
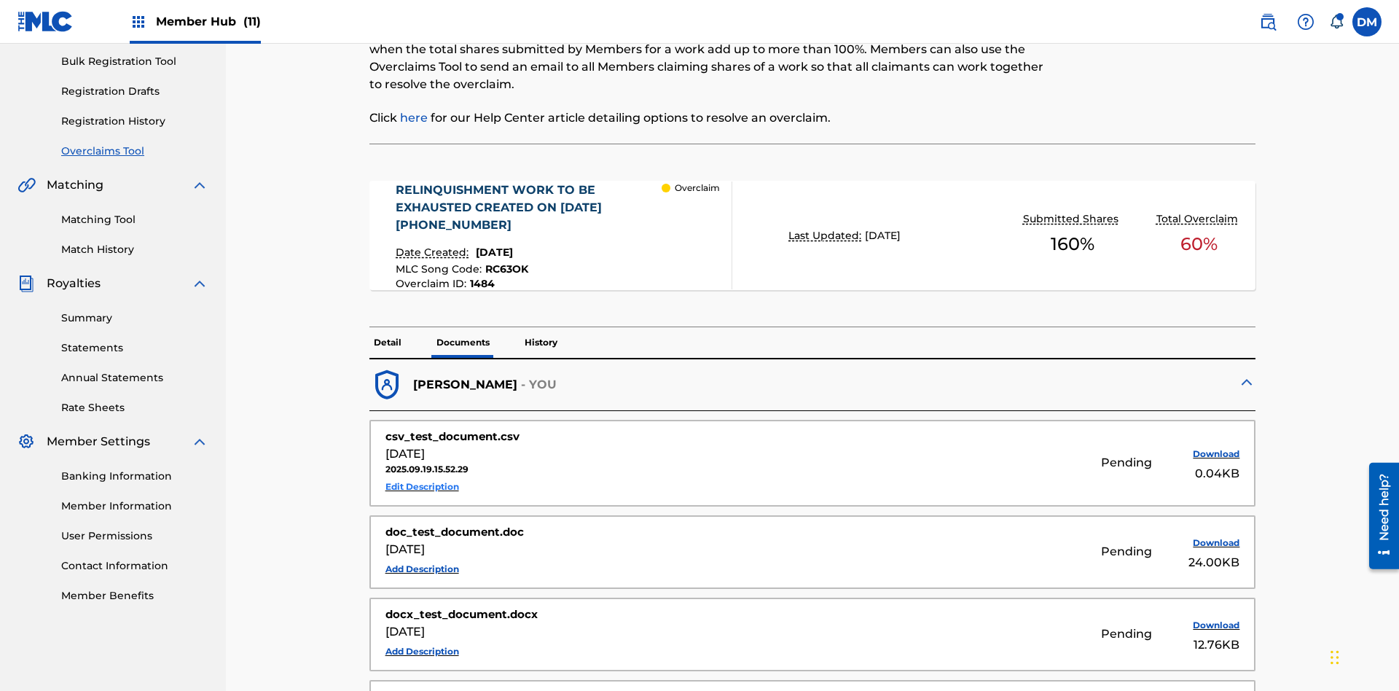
click at [422, 476] on button "Edit Description" at bounding box center [423, 487] width 74 height 22
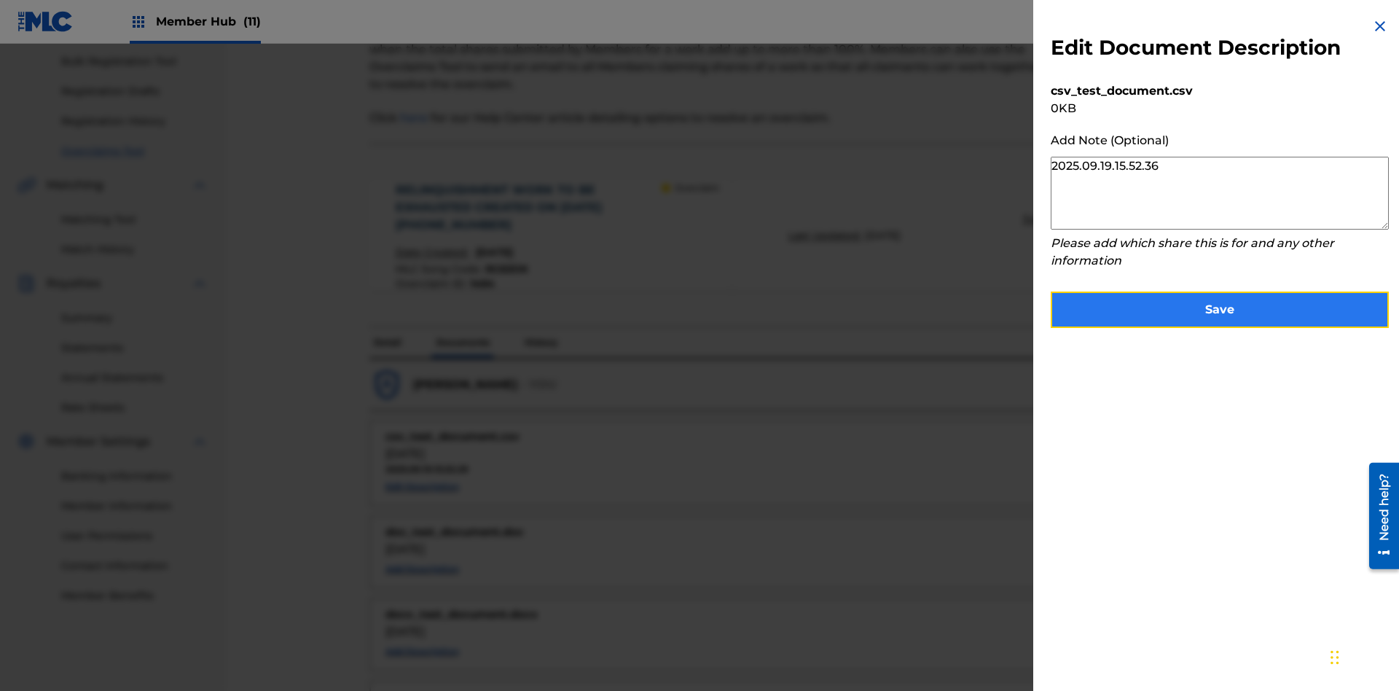
click at [1220, 306] on button "Save" at bounding box center [1220, 310] width 338 height 36
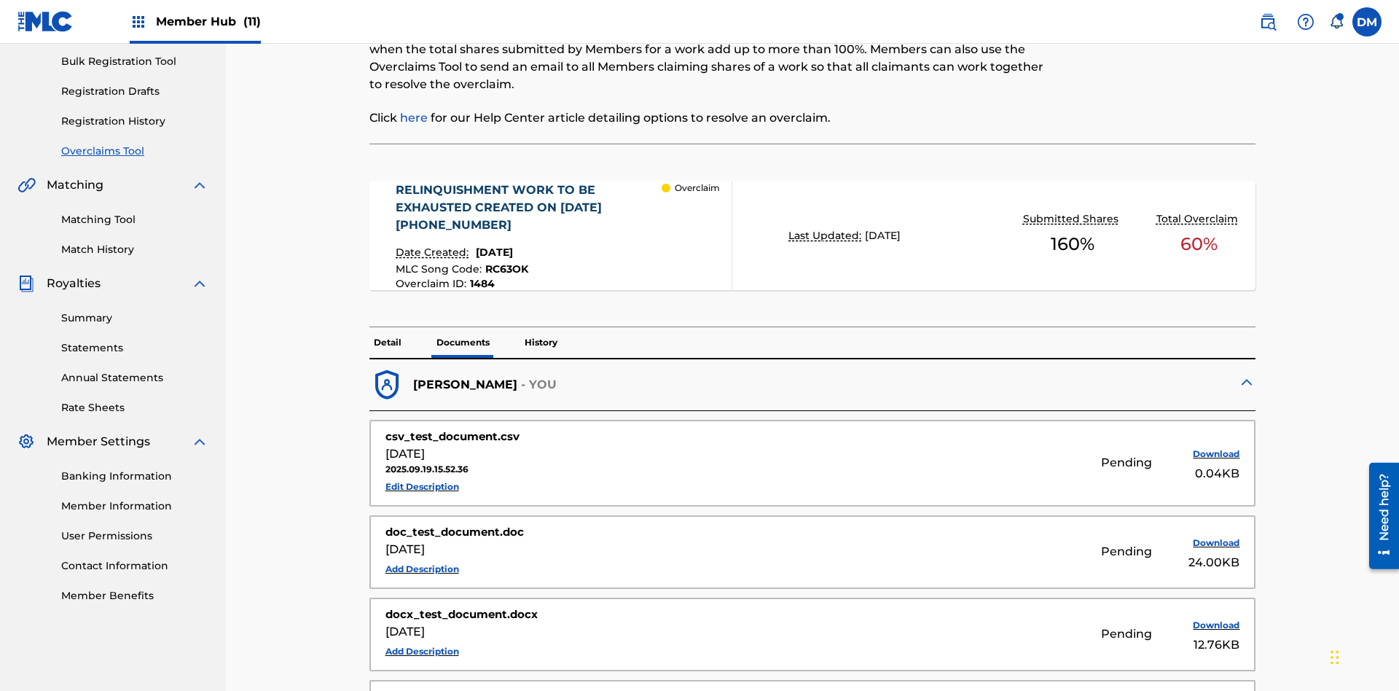
click at [540, 327] on p "History" at bounding box center [541, 342] width 42 height 31
